Goal: Check status: Check status

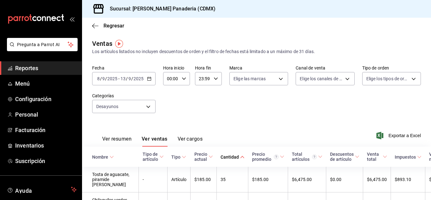
click at [34, 71] on span "Reportes" at bounding box center [45, 68] width 61 height 9
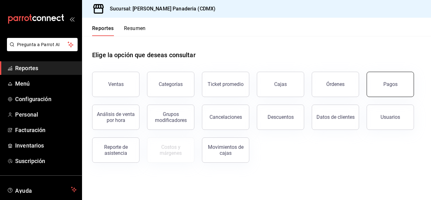
click at [411, 74] on button "Pagos" at bounding box center [389, 84] width 47 height 25
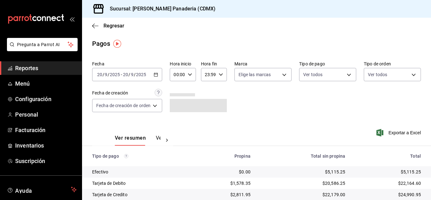
scroll to position [33, 0]
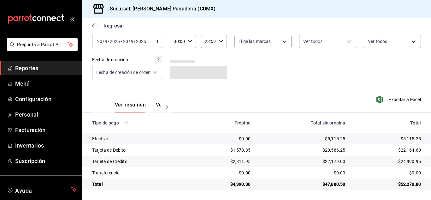
click at [159, 39] on div "[DATE] [DATE] - [DATE] [DATE]" at bounding box center [127, 41] width 70 height 13
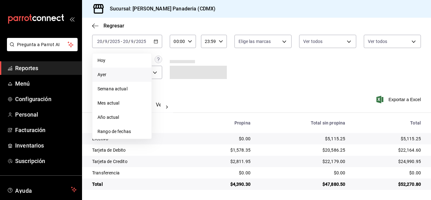
click at [129, 73] on span "Ayer" at bounding box center [121, 74] width 49 height 7
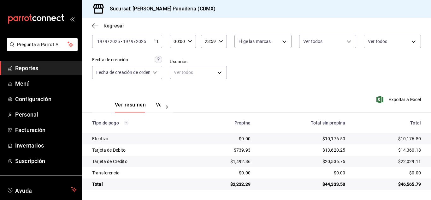
click at [155, 38] on div "[DATE] [DATE] - [DATE] [DATE]" at bounding box center [127, 41] width 70 height 13
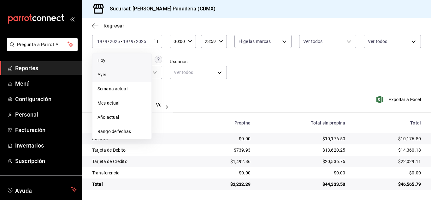
click at [130, 56] on li "Hoy" at bounding box center [121, 60] width 59 height 14
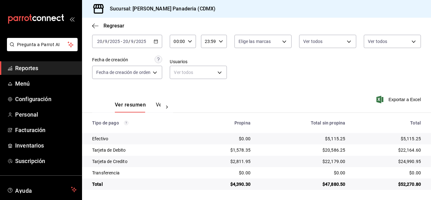
click at [156, 41] on \(Stroke\) "button" at bounding box center [155, 41] width 3 height 0
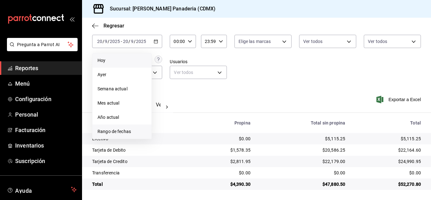
click at [129, 130] on span "Rango de fechas" at bounding box center [121, 131] width 49 height 7
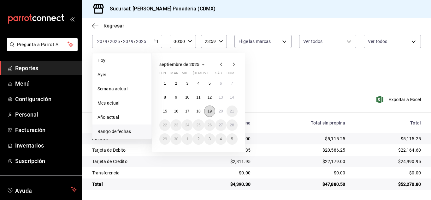
click at [210, 112] on abbr "19" at bounding box center [209, 111] width 4 height 4
click at [220, 112] on abbr "20" at bounding box center [221, 111] width 4 height 4
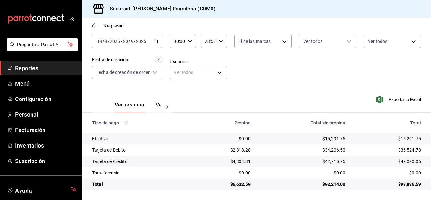
click at [157, 39] on icon "button" at bounding box center [156, 41] width 4 height 4
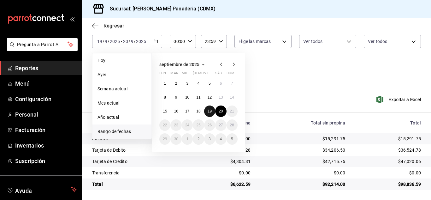
click at [209, 113] on button "19" at bounding box center [209, 110] width 11 height 11
click at [216, 113] on button "20" at bounding box center [220, 110] width 11 height 11
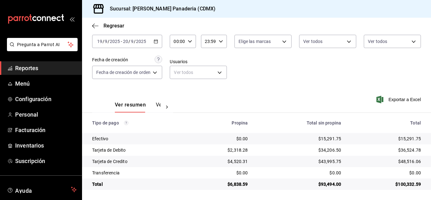
click at [155, 44] on div "[DATE] [DATE] - [DATE] [DATE]" at bounding box center [127, 41] width 70 height 13
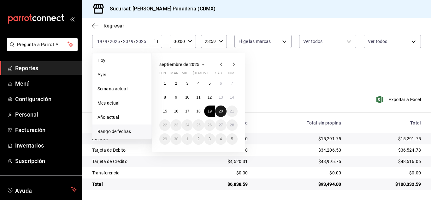
click at [223, 113] on button "20" at bounding box center [220, 110] width 11 height 11
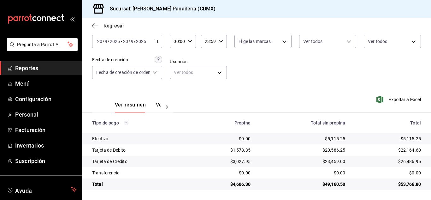
click at [265, 25] on div "Regresar" at bounding box center [256, 26] width 349 height 16
click at [37, 68] on span "Reportes" at bounding box center [45, 68] width 61 height 9
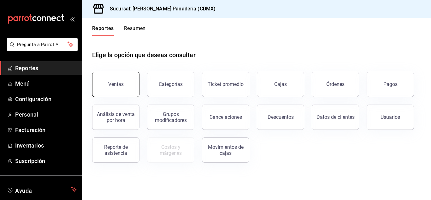
click at [119, 81] on button "Ventas" at bounding box center [115, 84] width 47 height 25
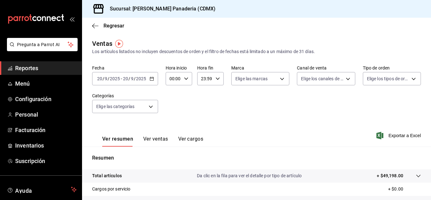
click at [153, 78] on icon "button" at bounding box center [151, 78] width 4 height 4
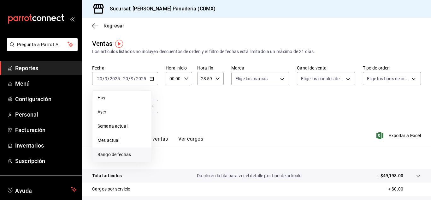
click at [135, 150] on li "Rango de fechas" at bounding box center [121, 154] width 59 height 14
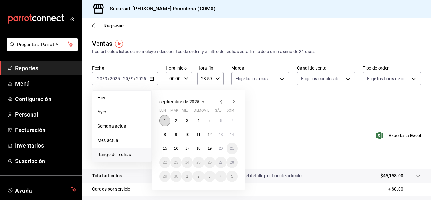
click at [164, 119] on abbr "1" at bounding box center [165, 120] width 2 height 4
click at [219, 146] on abbr "20" at bounding box center [221, 148] width 4 height 4
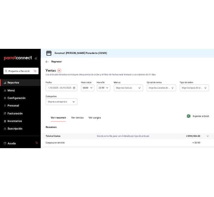
scroll to position [102, 0]
